Goal: Task Accomplishment & Management: Use online tool/utility

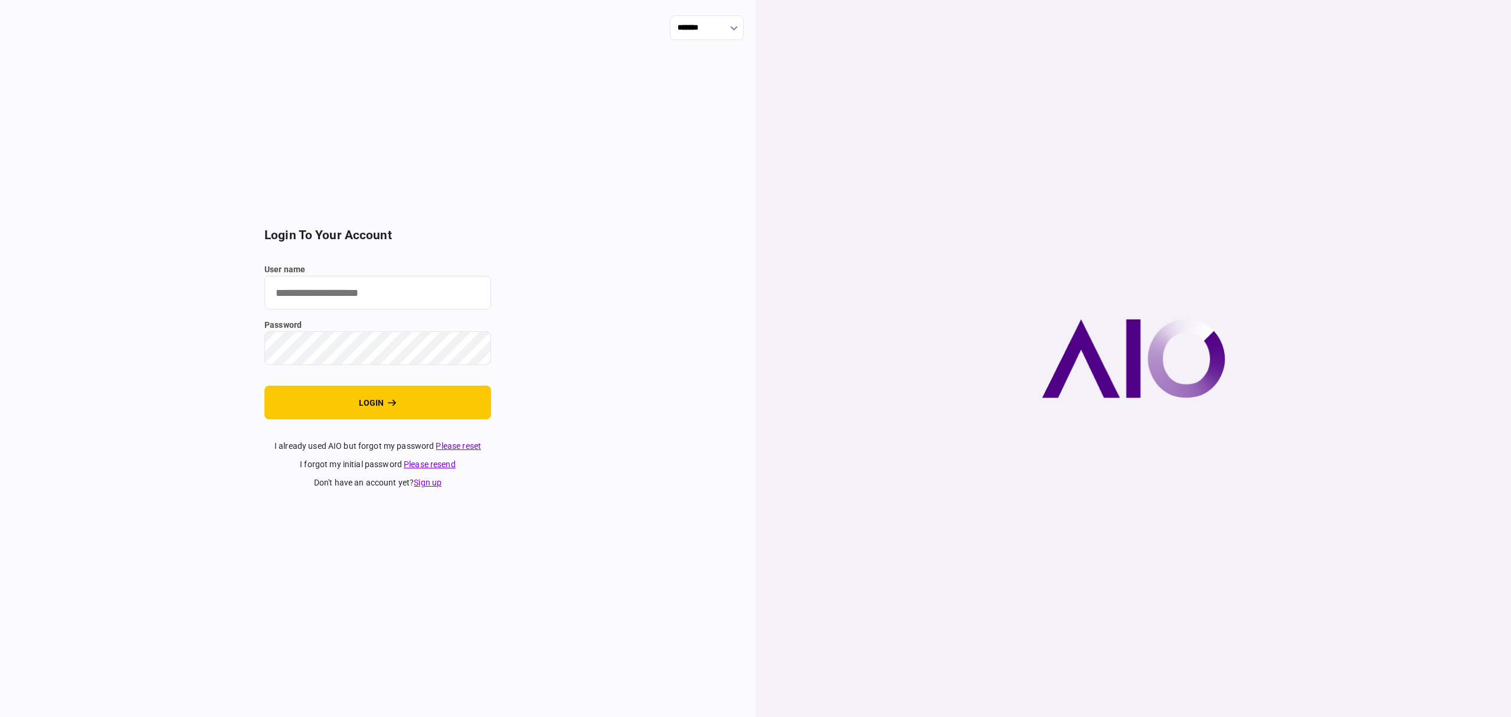
type input "*******"
click at [381, 412] on button "login" at bounding box center [377, 402] width 227 height 34
